Goal: Task Accomplishment & Management: Manage account settings

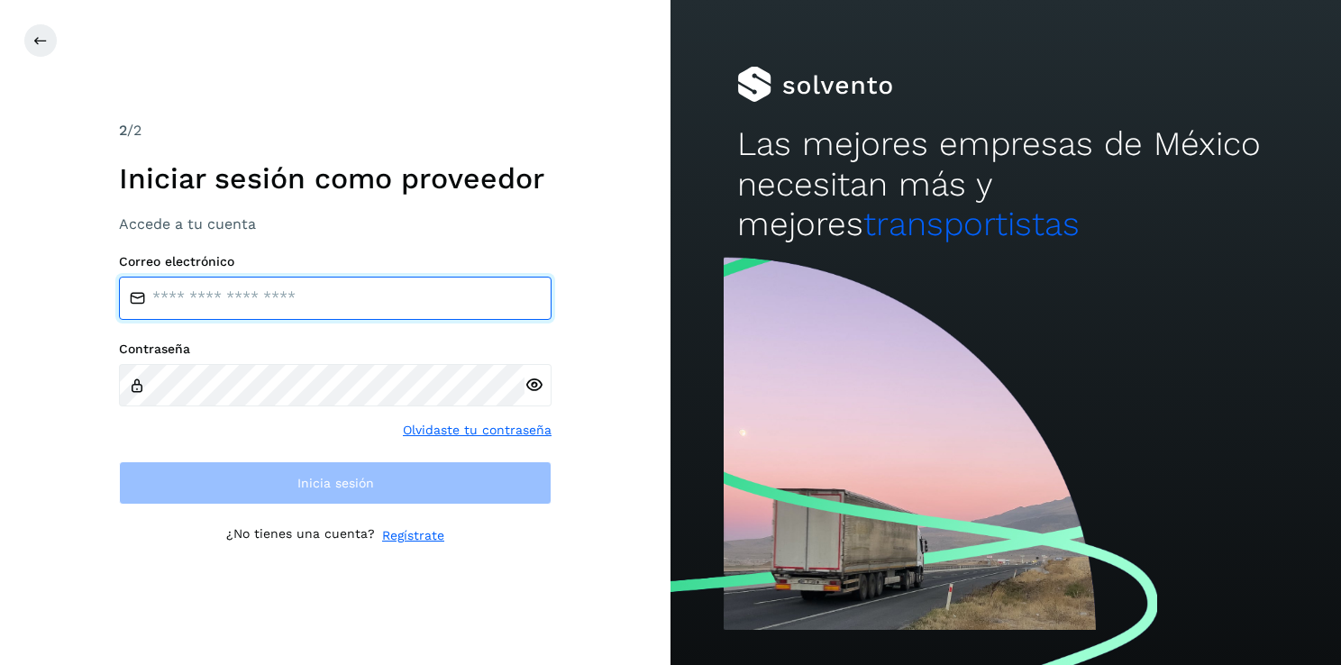
type input "**********"
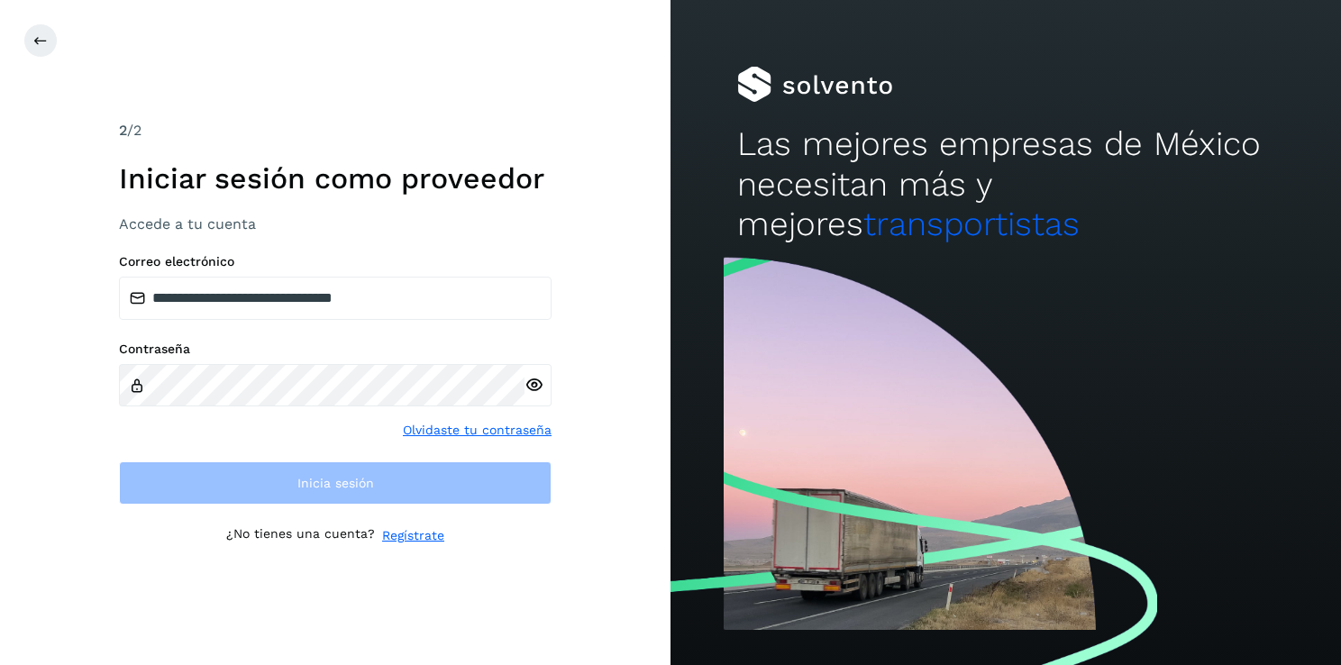
click at [432, 348] on label "Contraseña" at bounding box center [335, 348] width 432 height 15
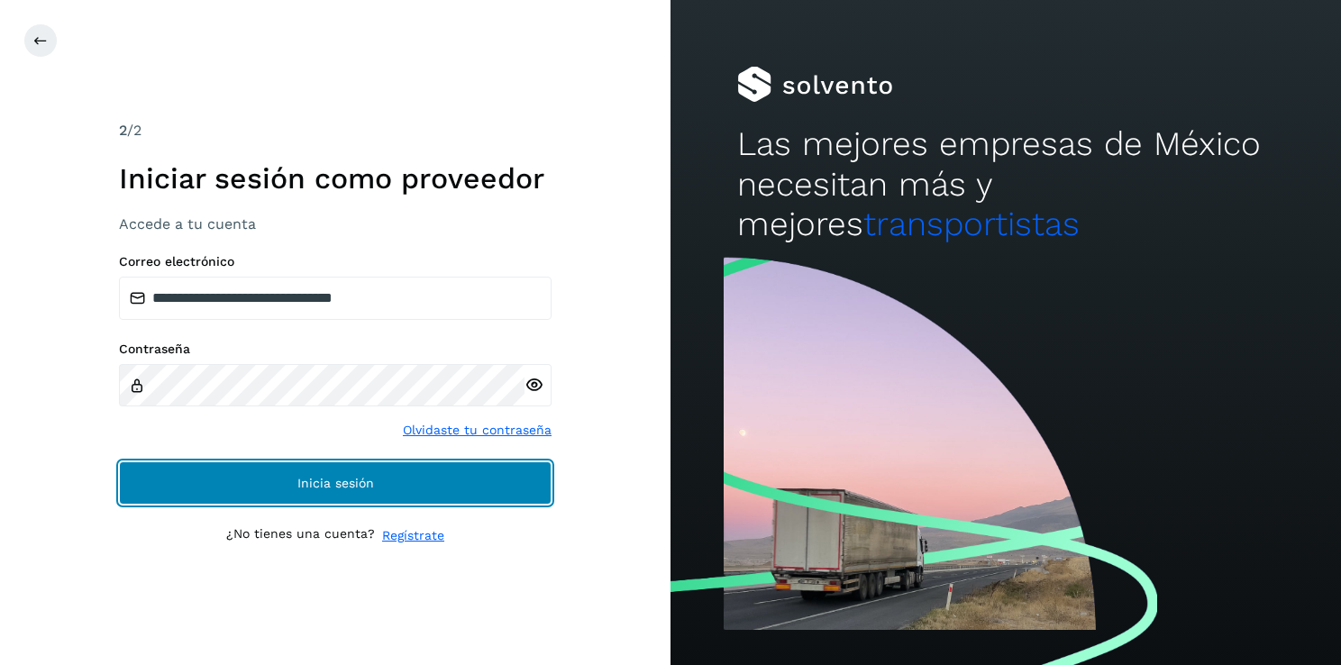
click at [364, 477] on span "Inicia sesión" at bounding box center [335, 483] width 77 height 13
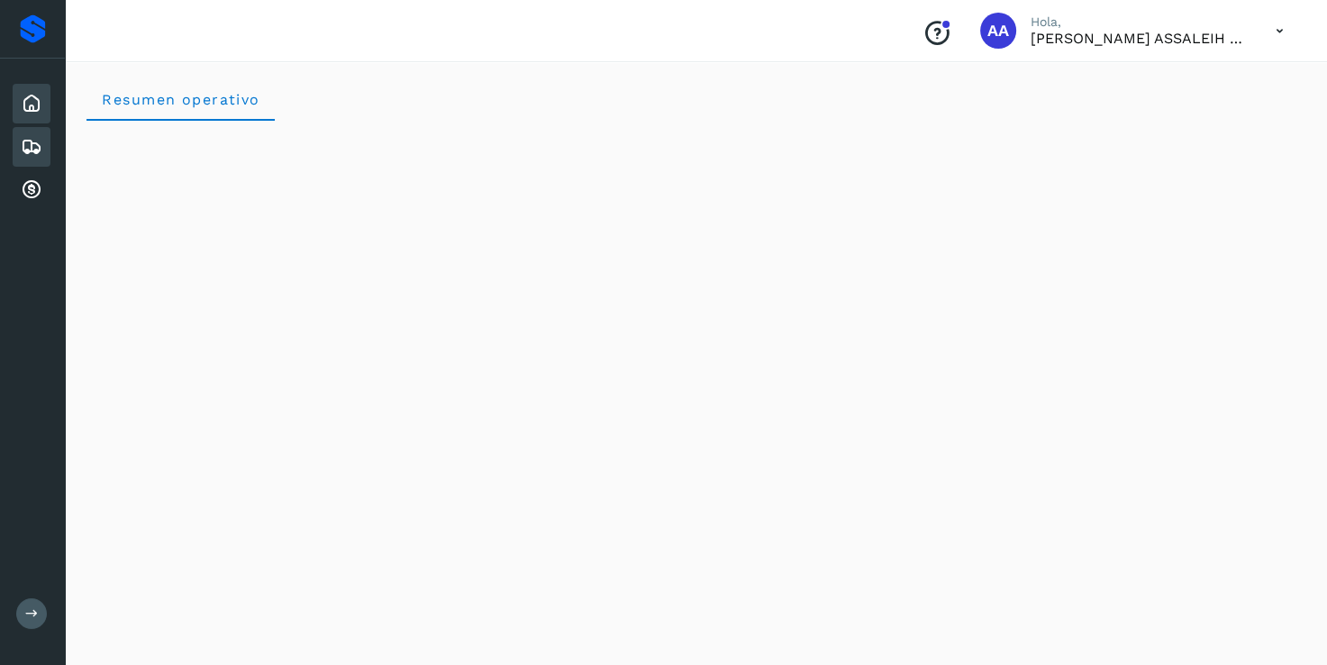
click at [14, 141] on div "Embarques" at bounding box center [32, 147] width 38 height 40
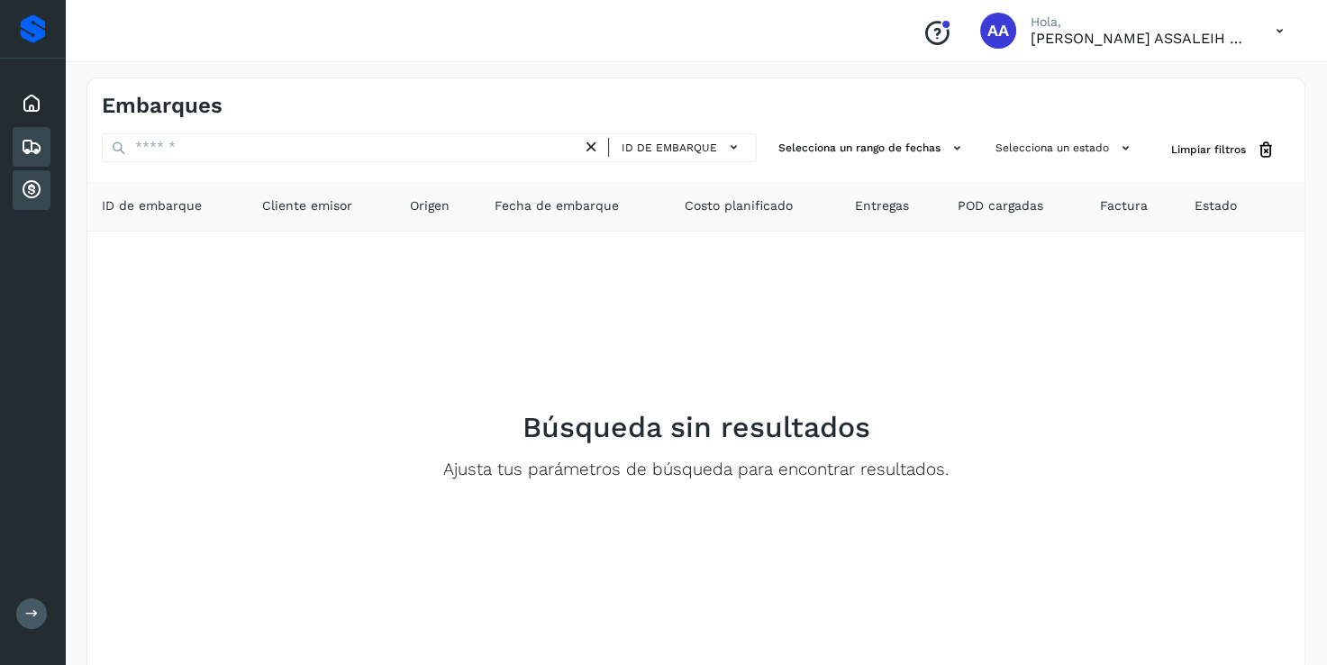
click at [25, 202] on div "Cuentas por cobrar" at bounding box center [32, 190] width 38 height 40
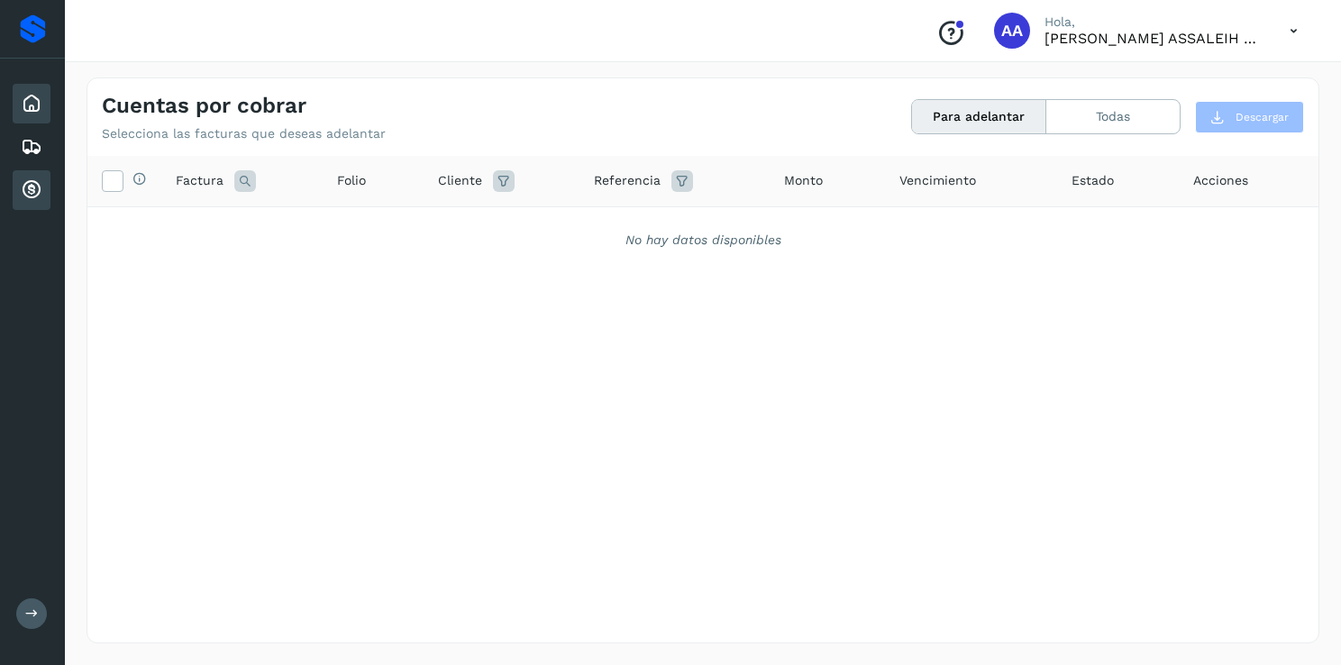
click at [18, 94] on div "Inicio" at bounding box center [32, 104] width 38 height 40
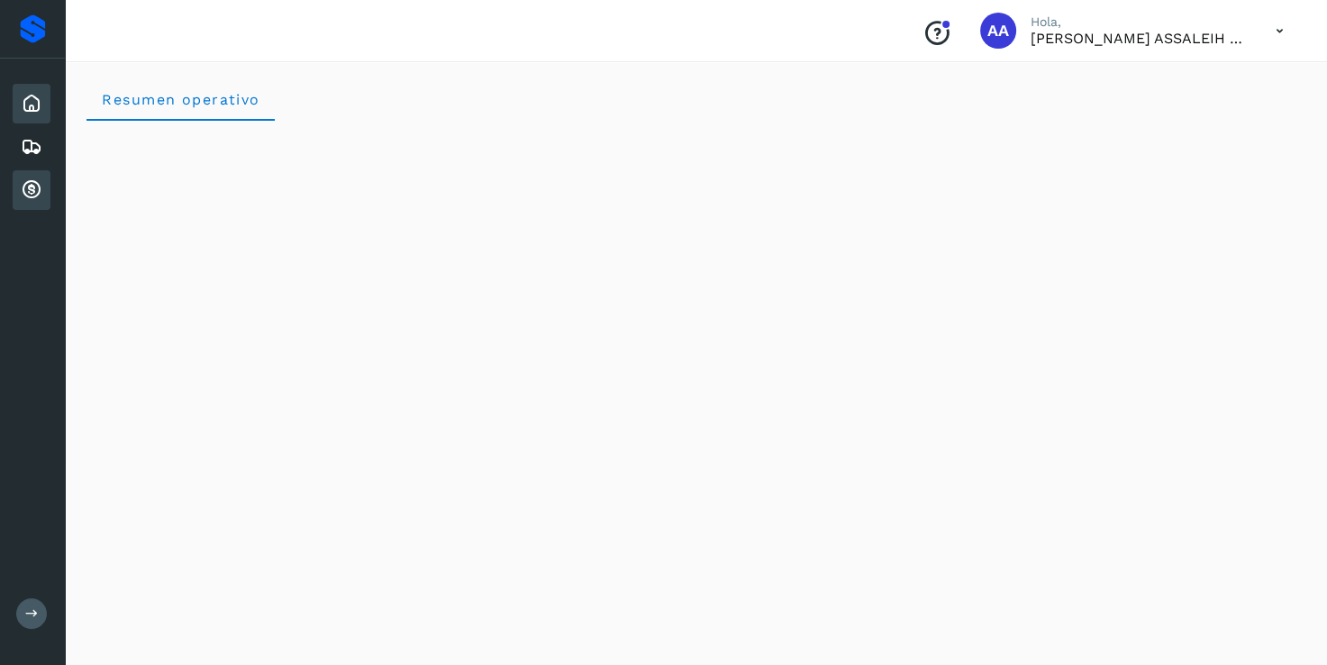
click at [14, 170] on div "Cuentas por cobrar" at bounding box center [32, 190] width 38 height 40
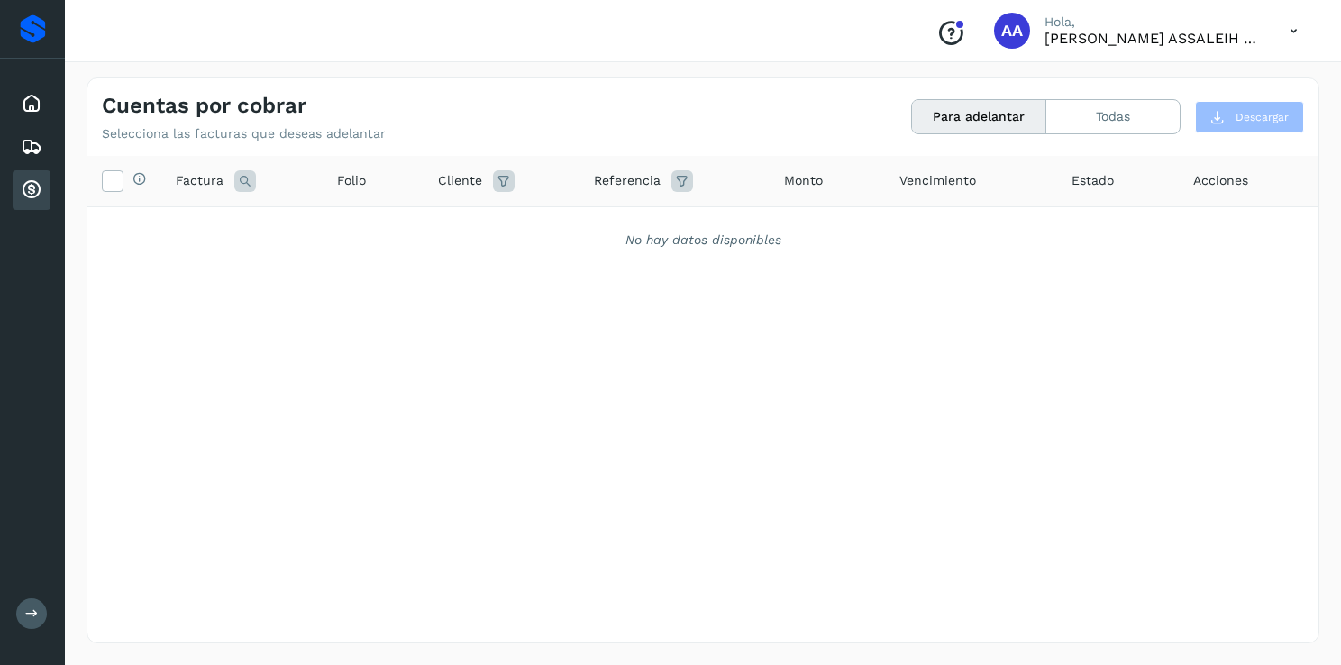
click at [1285, 23] on icon at bounding box center [1293, 31] width 37 height 37
click at [1172, 77] on div "Cerrar sesión" at bounding box center [1203, 81] width 214 height 34
